Goal: Task Accomplishment & Management: Complete application form

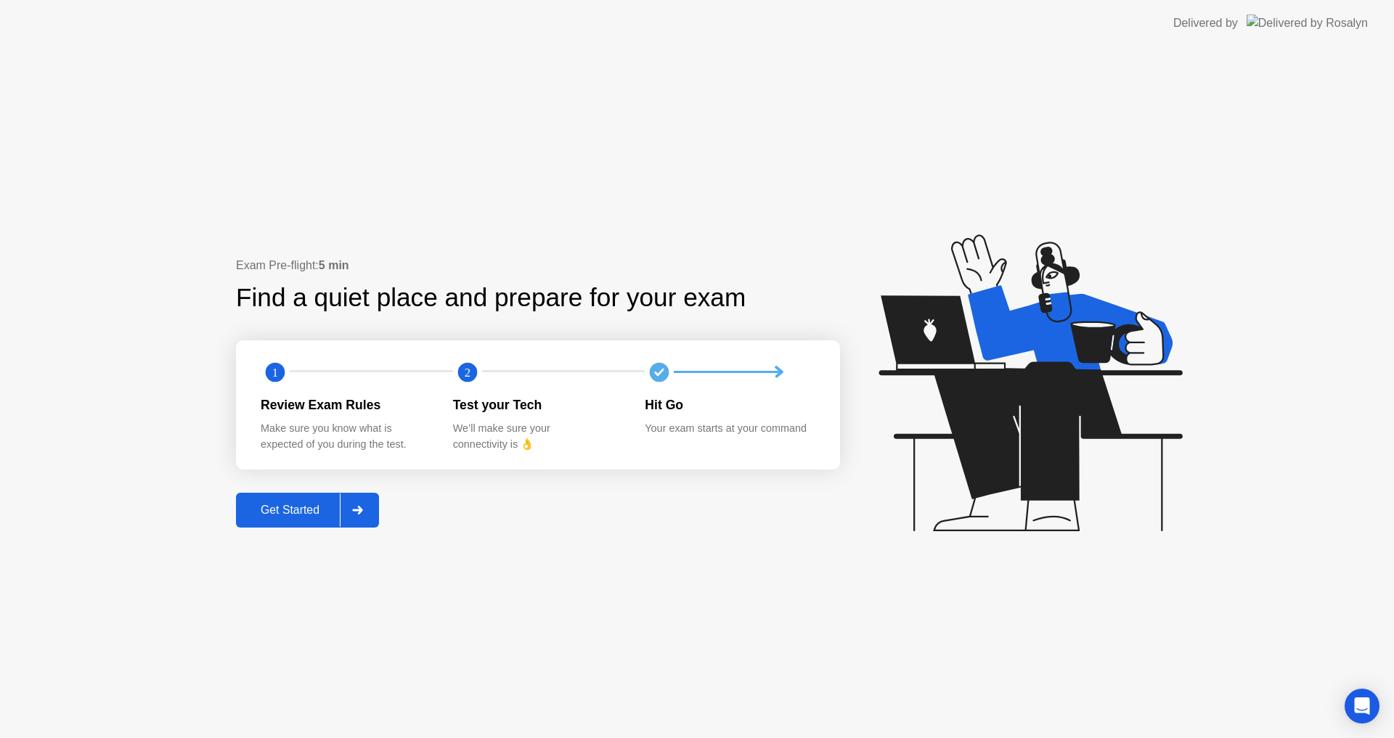
click at [284, 504] on div "Get Started" at bounding box center [289, 510] width 99 height 13
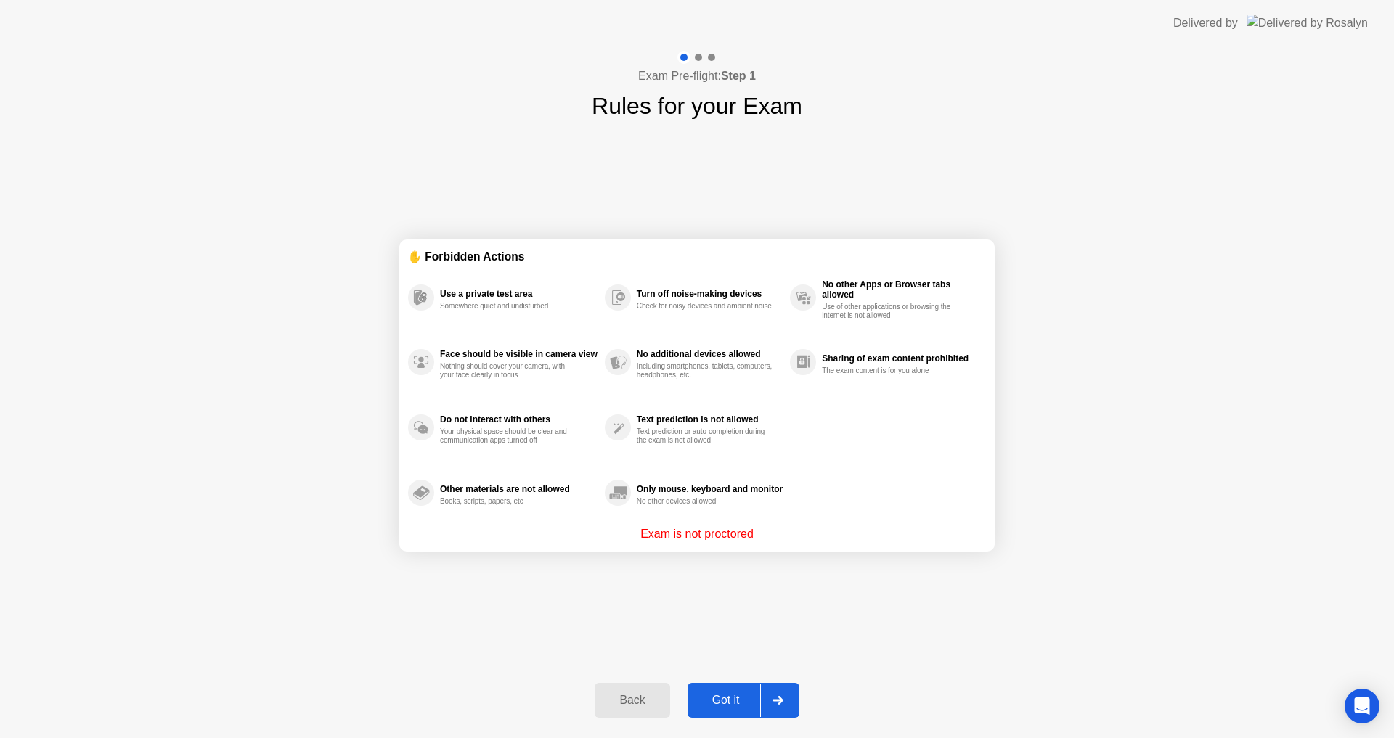
click at [714, 703] on div "Got it" at bounding box center [726, 700] width 68 height 13
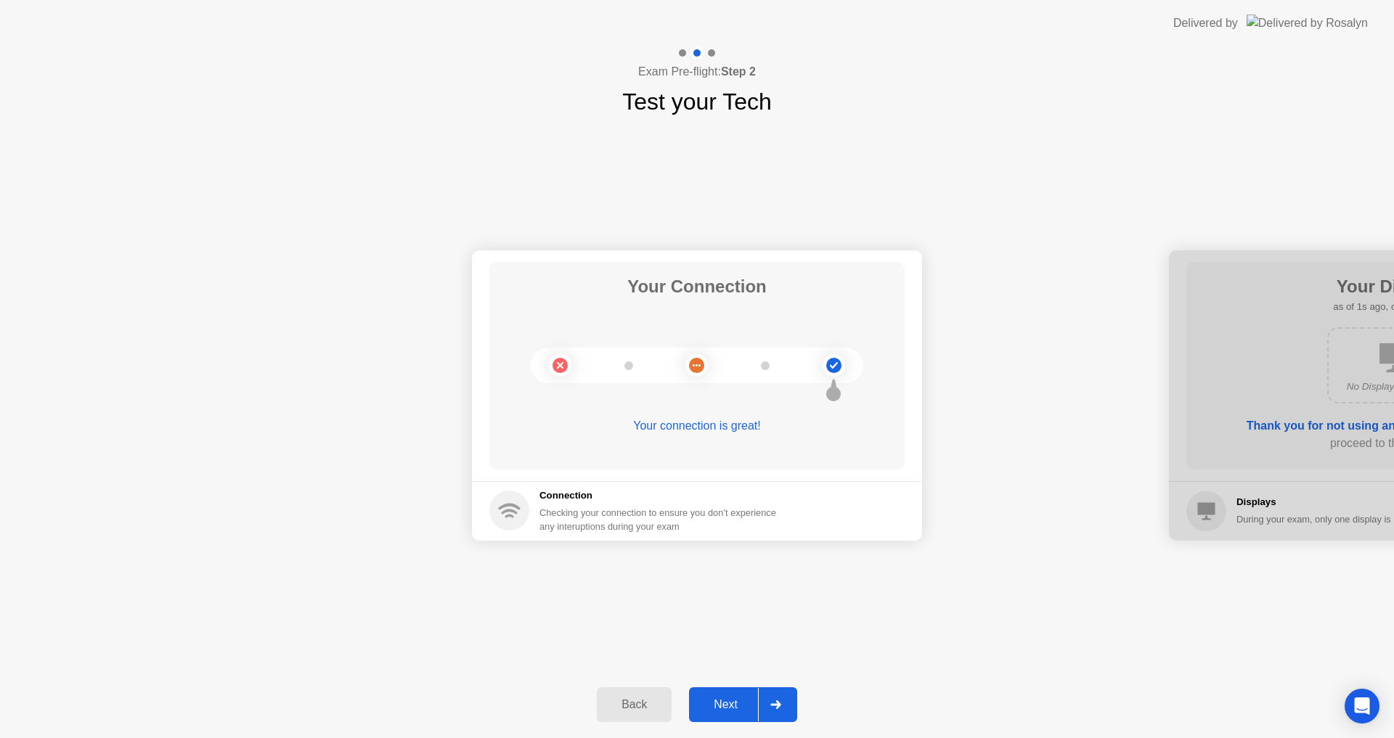
click at [714, 703] on div "Next" at bounding box center [725, 704] width 65 height 13
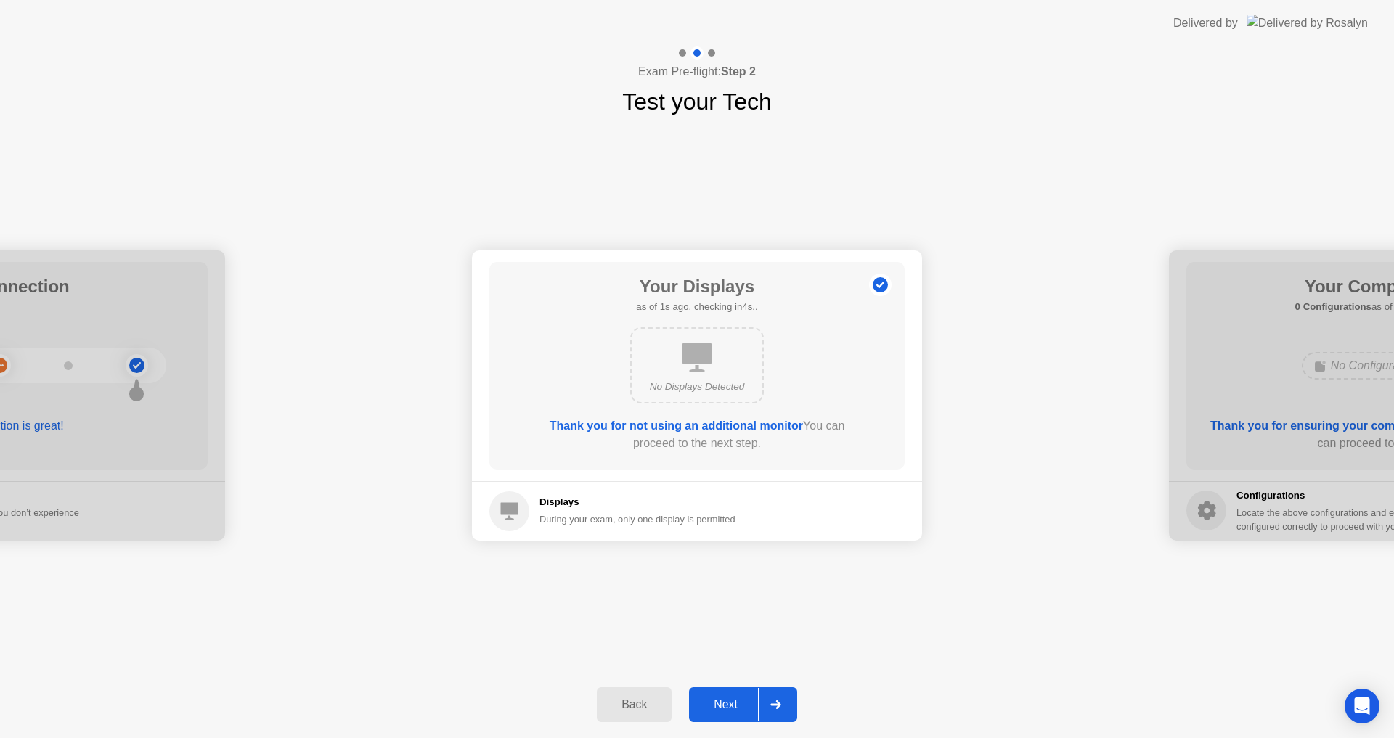
click at [714, 703] on div "Next" at bounding box center [725, 704] width 65 height 13
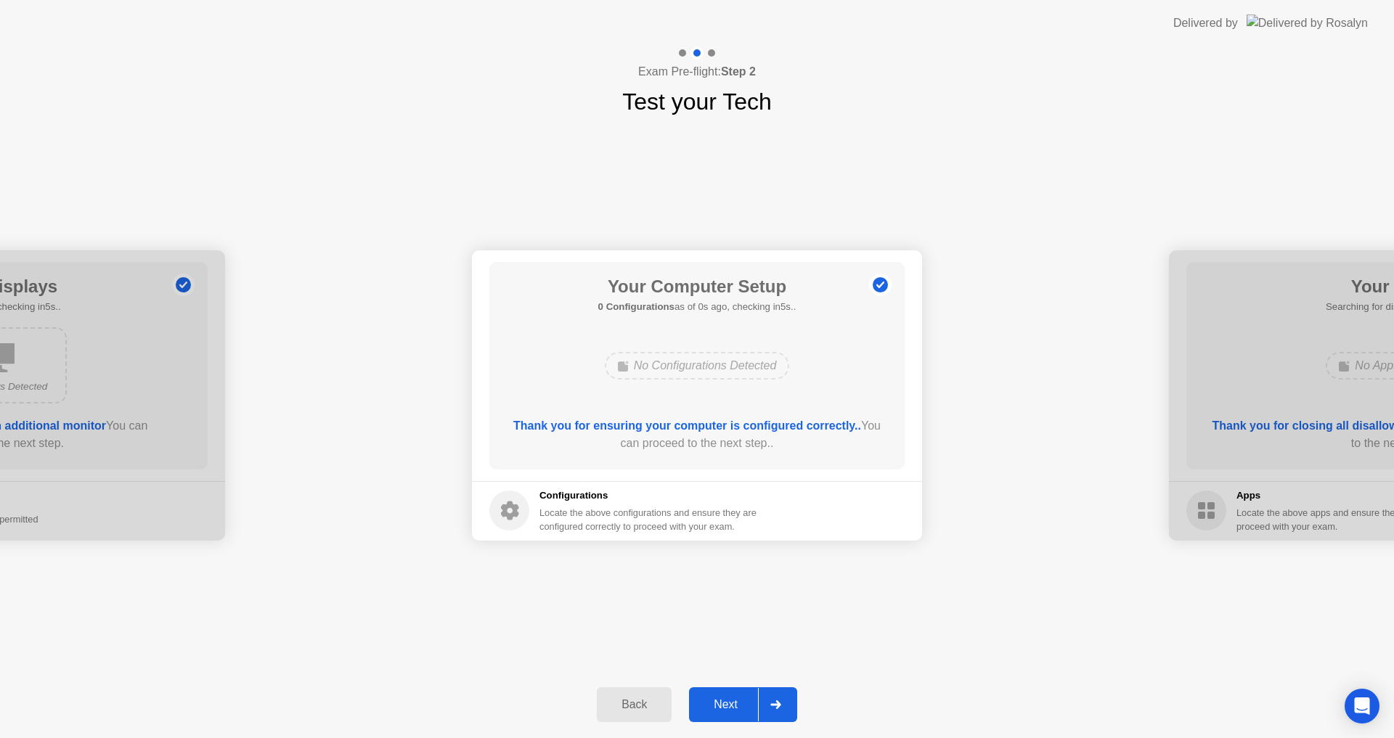
click at [714, 703] on div "Next" at bounding box center [725, 704] width 65 height 13
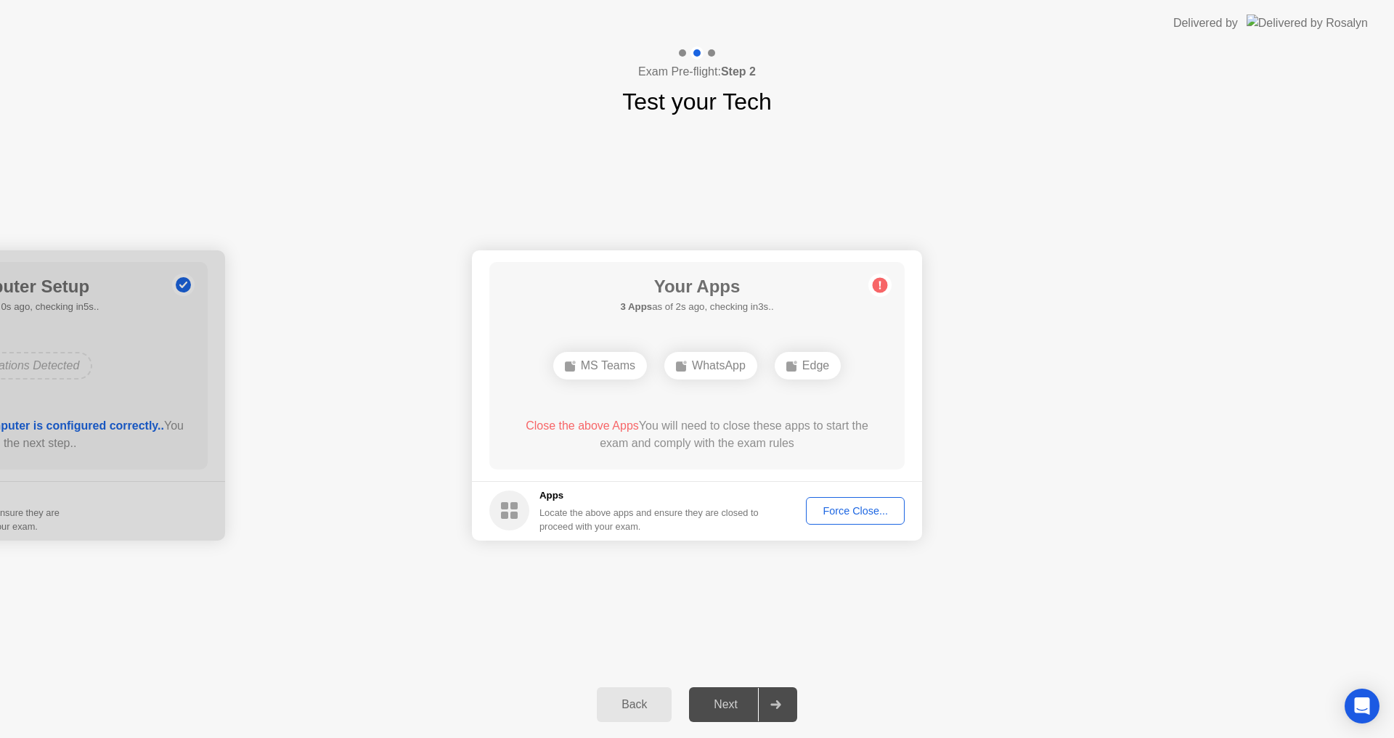
click at [836, 516] on div "Force Close..." at bounding box center [855, 511] width 89 height 12
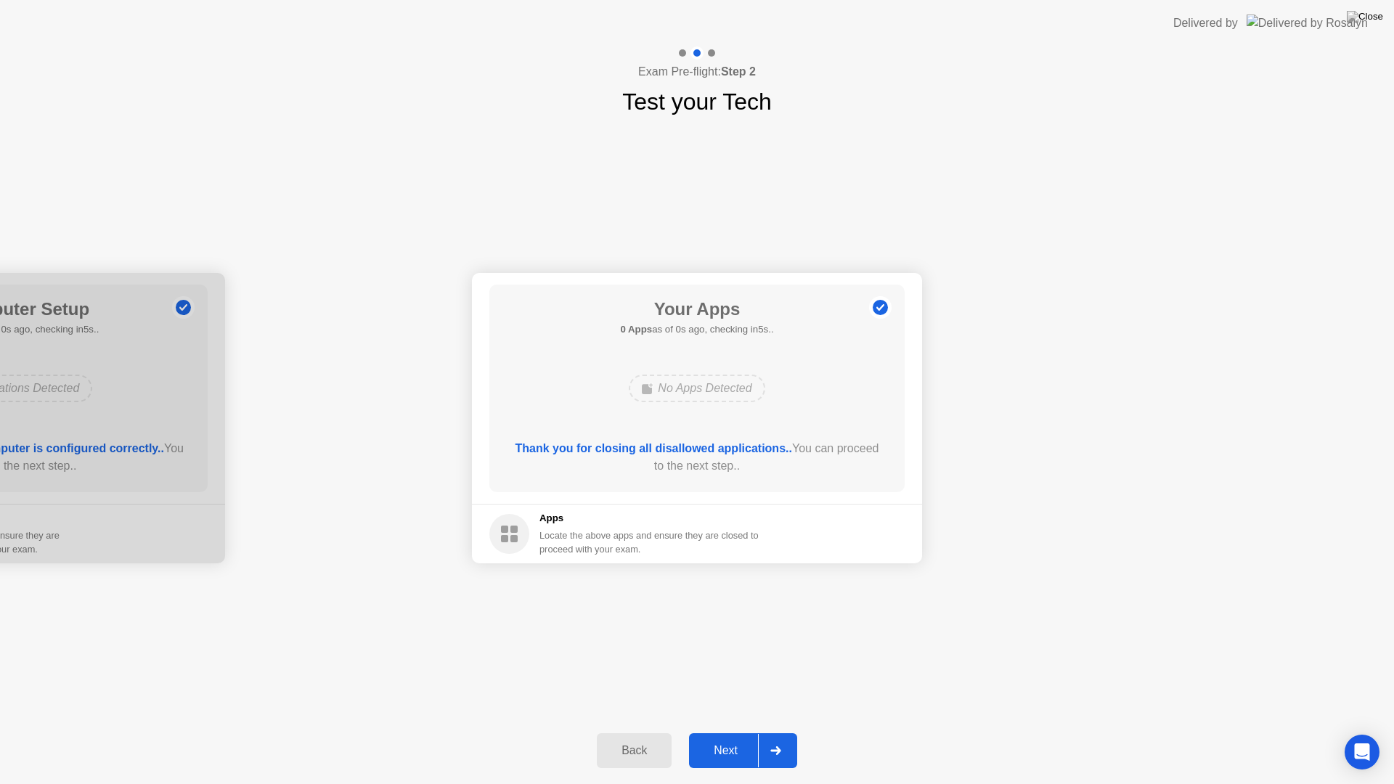
click at [745, 738] on div "Next" at bounding box center [725, 750] width 65 height 13
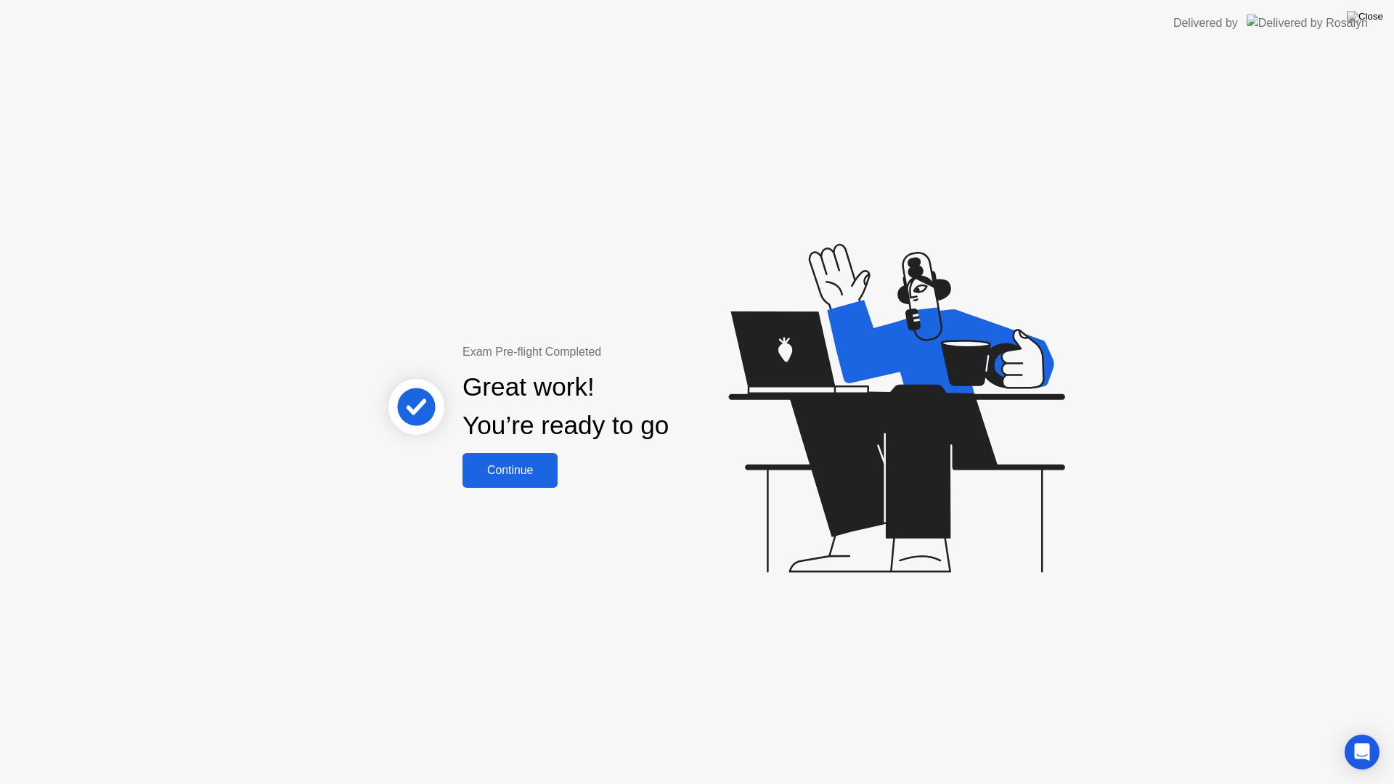
click at [547, 487] on button "Continue" at bounding box center [509, 470] width 95 height 35
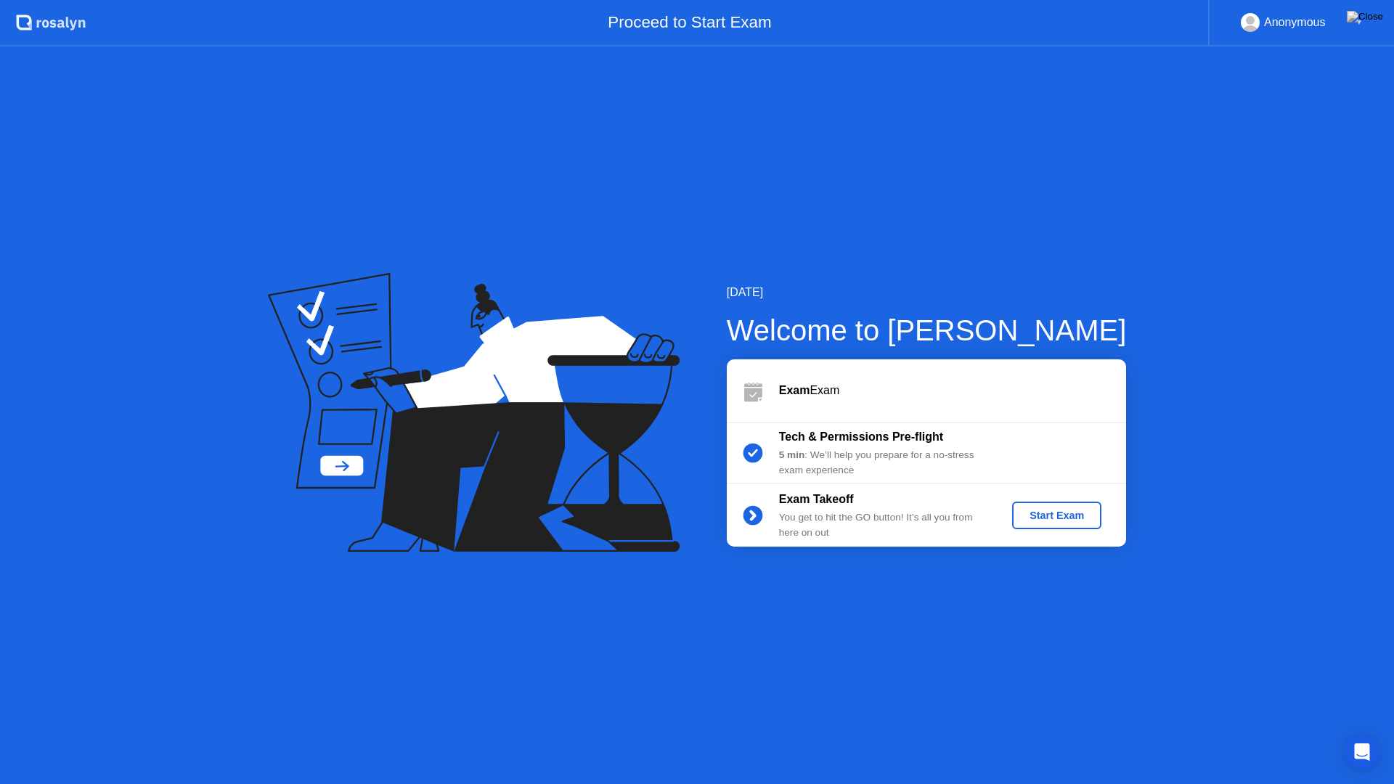
click at [1060, 526] on button "Start Exam" at bounding box center [1056, 516] width 89 height 28
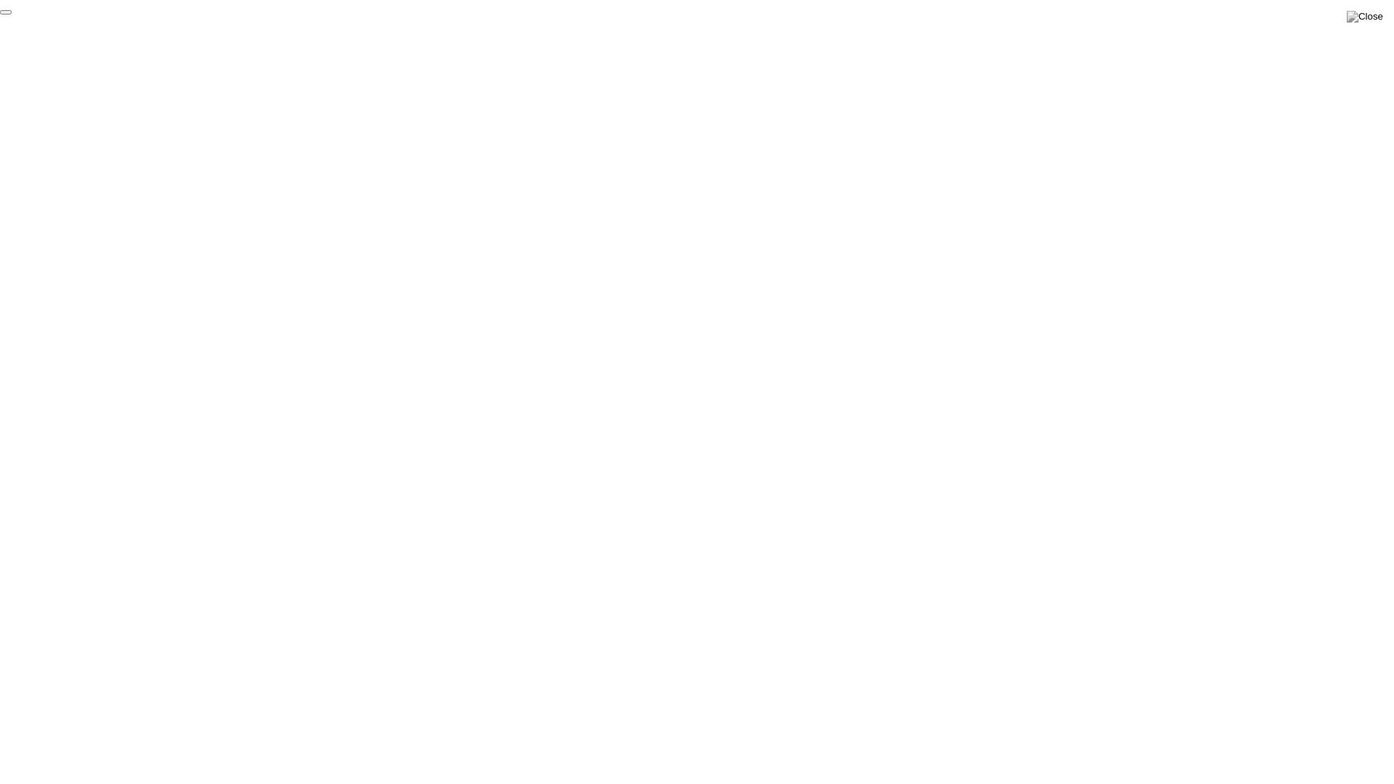
click at [12, 15] on button "End Proctoring Session" at bounding box center [6, 12] width 12 height 4
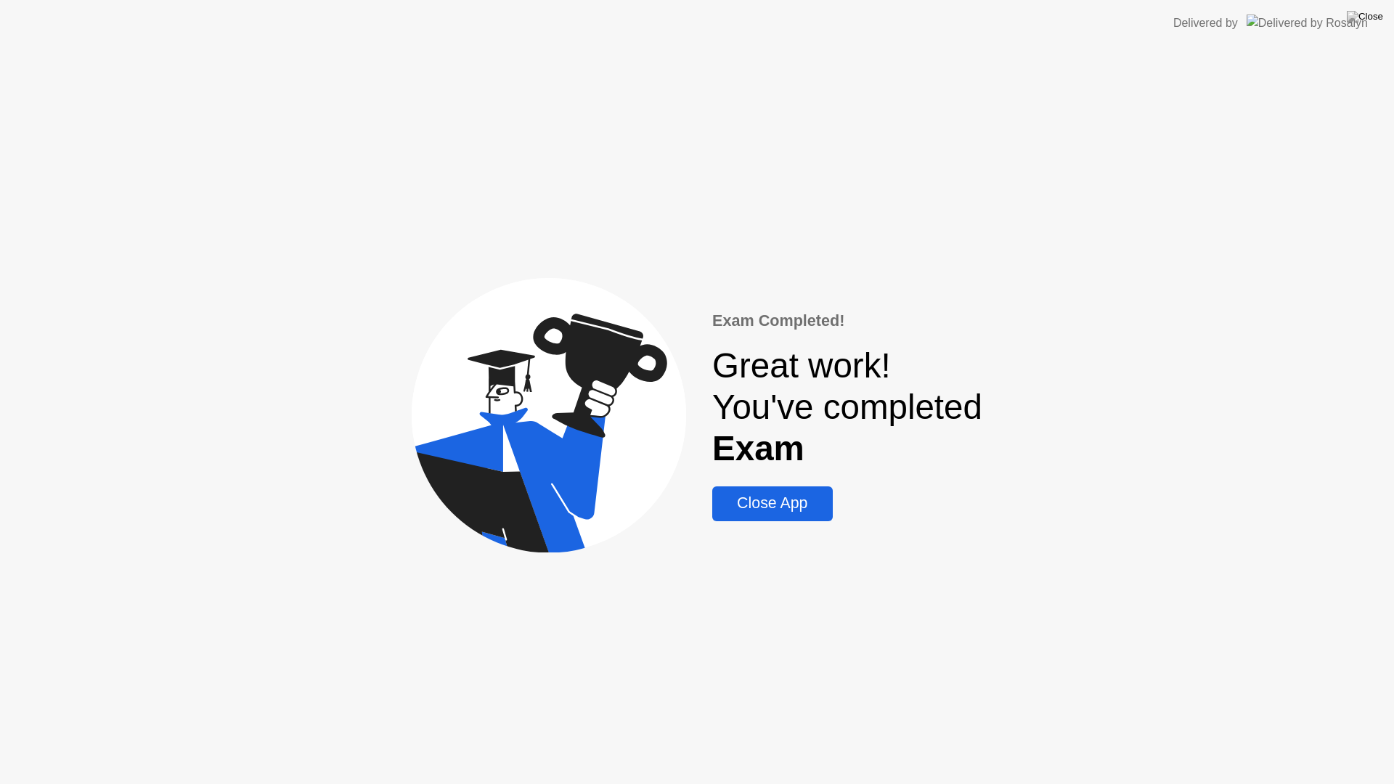
click at [807, 484] on div "Exam Completed! Great work! You've completed Exam Close App" at bounding box center [847, 414] width 270 height 211
click at [807, 486] on button "Close App" at bounding box center [772, 503] width 120 height 35
